Goal: Information Seeking & Learning: Understand process/instructions

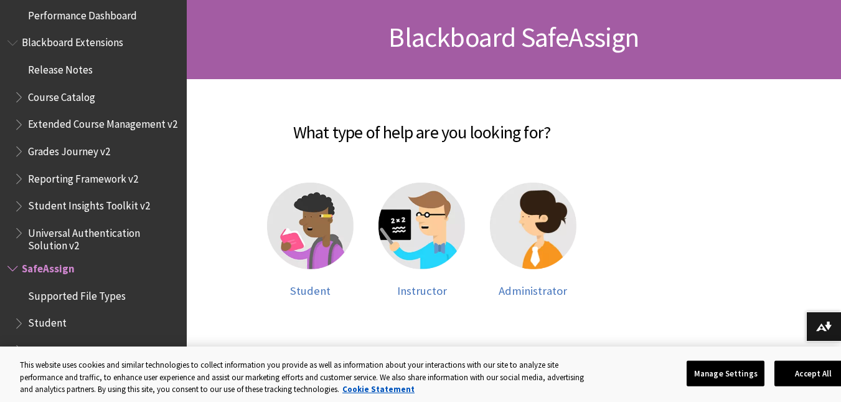
scroll to position [182, 0]
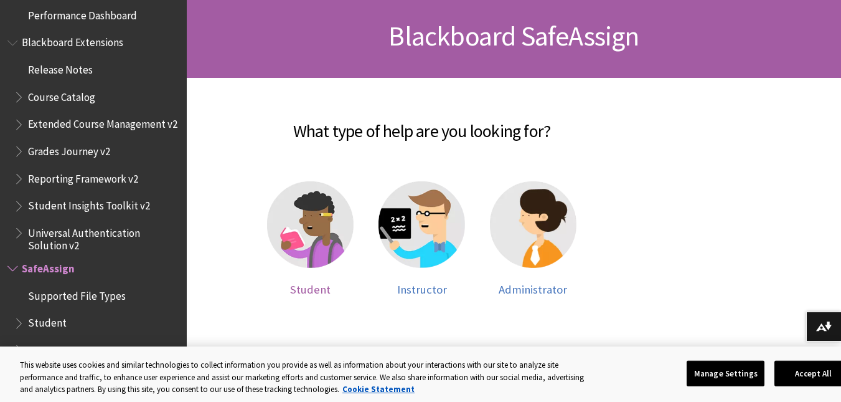
click at [289, 214] on img at bounding box center [310, 224] width 87 height 87
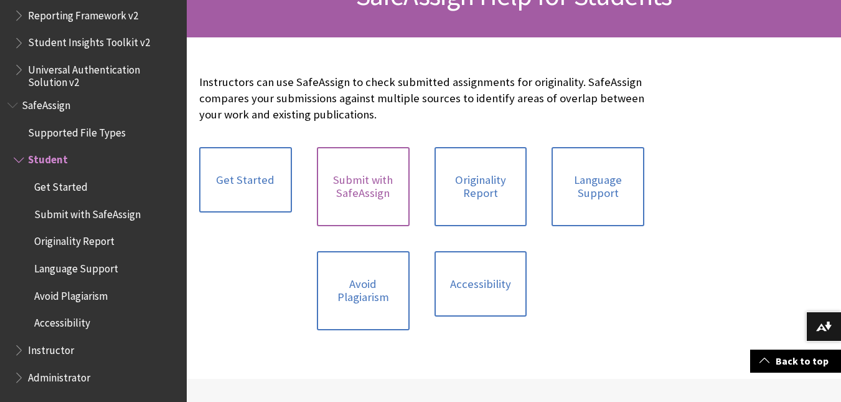
scroll to position [224, 0]
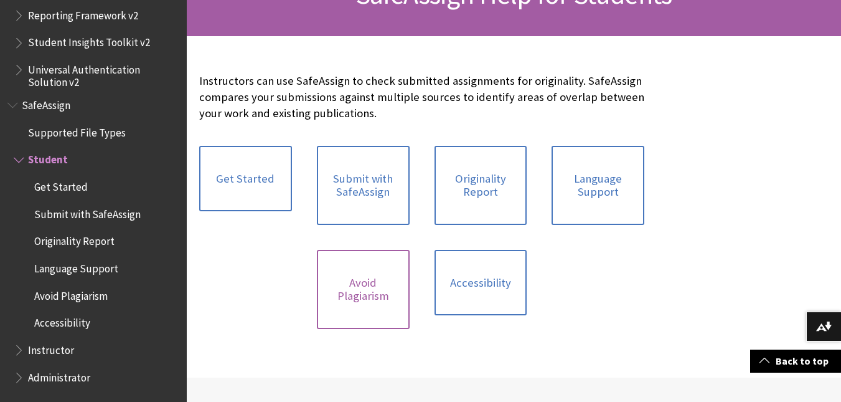
click at [374, 298] on link "Avoid Plagiarism" at bounding box center [363, 289] width 93 height 79
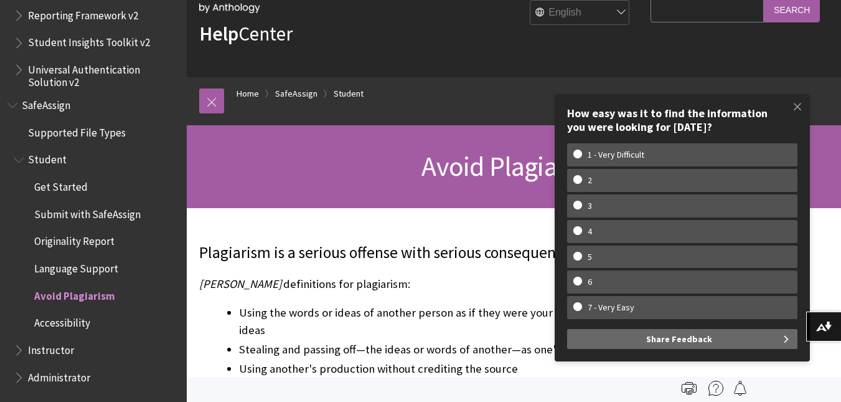
scroll to position [52, 0]
click at [107, 209] on span "Submit with SafeAssign" at bounding box center [87, 212] width 107 height 17
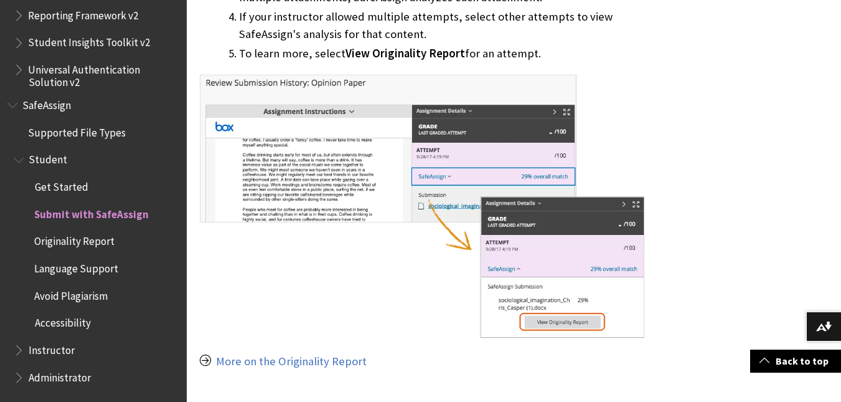
scroll to position [1101, 0]
